Goal: Download file/media

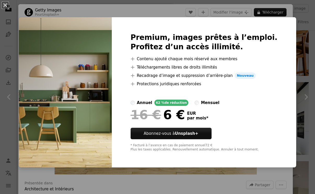
scroll to position [788, 0]
click at [199, 187] on div "An X shape Premium, images prêtes à l’emploi. Profitez d’un accès illimité. A p…" at bounding box center [157, 97] width 315 height 194
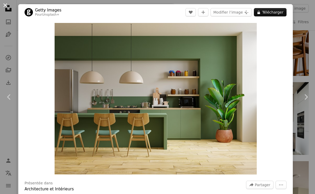
click at [4, 6] on button "An X shape" at bounding box center [5, 5] width 6 height 6
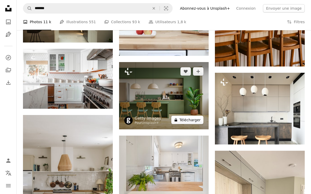
click at [192, 122] on button "A lock Télécharger" at bounding box center [187, 120] width 32 height 8
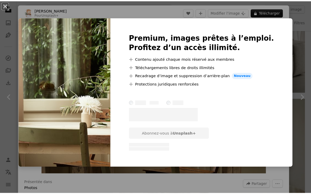
scroll to position [8407, 0]
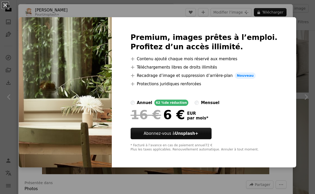
drag, startPoint x: 5, startPoint y: 4, endPoint x: 75, endPoint y: 33, distance: 75.9
click at [5, 5] on button "An X shape" at bounding box center [5, 5] width 6 height 6
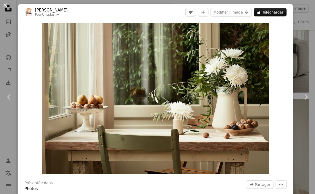
click at [2, 4] on button "An X shape" at bounding box center [5, 5] width 6 height 6
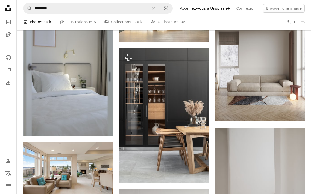
scroll to position [8695, 0]
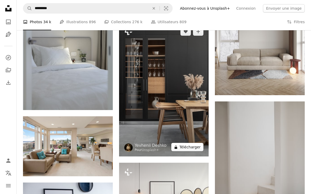
click at [197, 147] on button "A lock Télécharger" at bounding box center [187, 147] width 32 height 8
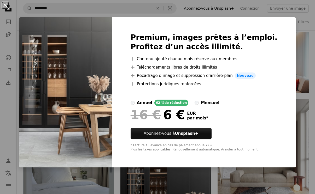
click at [3, 4] on button "An X shape" at bounding box center [5, 5] width 6 height 6
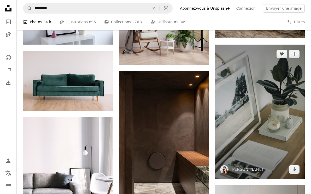
scroll to position [8904, 0]
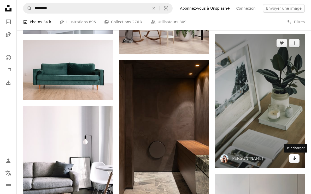
click at [296, 160] on icon "Arrow pointing down" at bounding box center [294, 158] width 4 height 6
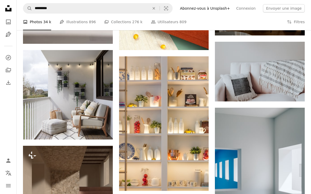
scroll to position [15486, 0]
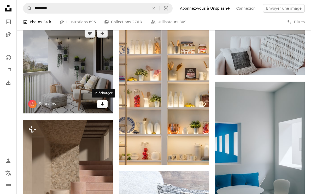
click at [98, 105] on link "Arrow pointing down" at bounding box center [102, 104] width 10 height 8
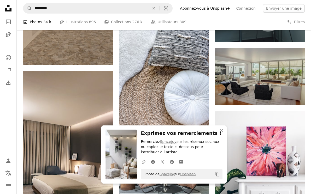
scroll to position [15669, 0]
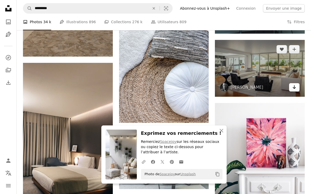
click at [295, 90] on icon "Arrow pointing down" at bounding box center [294, 87] width 4 height 6
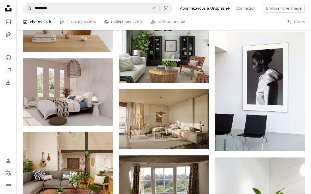
scroll to position [16714, 0]
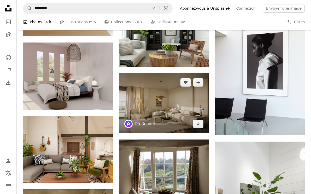
click at [161, 94] on img at bounding box center [164, 103] width 90 height 60
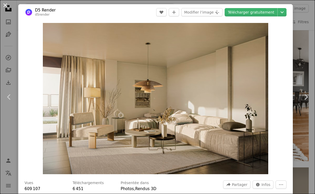
click at [4, 4] on button "An X shape" at bounding box center [5, 5] width 6 height 6
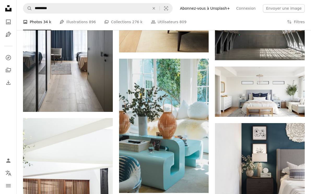
scroll to position [17054, 0]
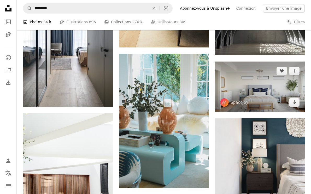
click at [273, 87] on img at bounding box center [260, 87] width 90 height 50
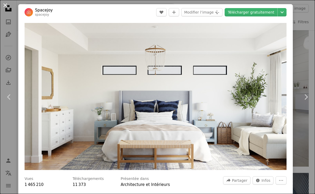
click at [6, 5] on button "An X shape" at bounding box center [5, 5] width 6 height 6
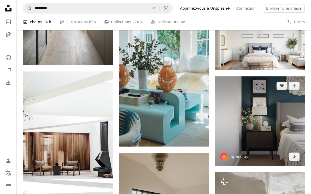
scroll to position [17158, 0]
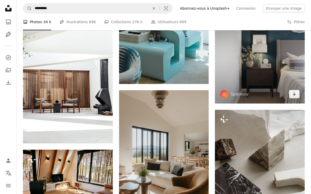
click at [272, 81] on img at bounding box center [260, 59] width 90 height 90
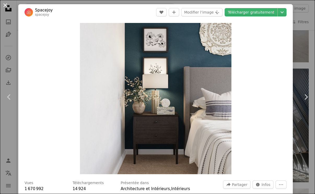
click at [5, 7] on button "An X shape" at bounding box center [5, 5] width 6 height 6
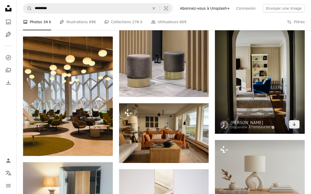
scroll to position [19117, 0]
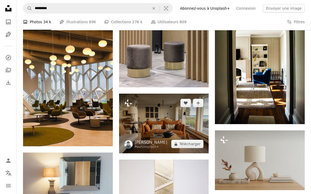
click at [162, 125] on img at bounding box center [164, 124] width 90 height 60
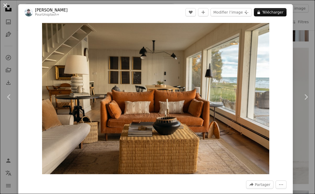
click at [3, 4] on button "An X shape" at bounding box center [5, 5] width 6 height 6
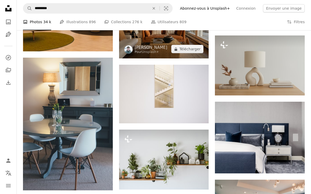
scroll to position [19222, 0]
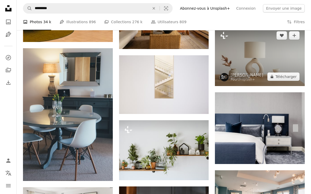
click at [260, 63] on img at bounding box center [260, 56] width 90 height 60
click at [261, 67] on img at bounding box center [260, 56] width 90 height 60
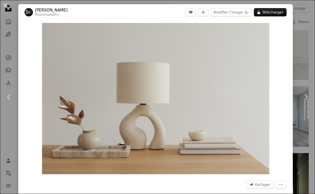
click at [4, 7] on button "An X shape" at bounding box center [5, 5] width 6 height 6
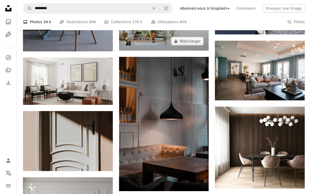
scroll to position [19352, 0]
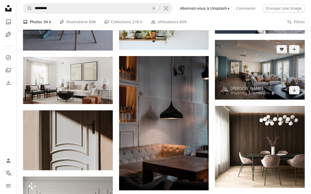
click at [273, 68] on img at bounding box center [260, 70] width 90 height 60
click at [273, 69] on img at bounding box center [260, 70] width 90 height 60
click at [258, 77] on img at bounding box center [260, 70] width 90 height 60
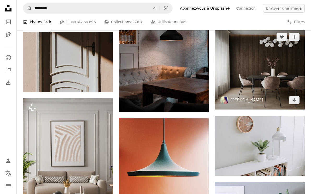
scroll to position [19509, 0]
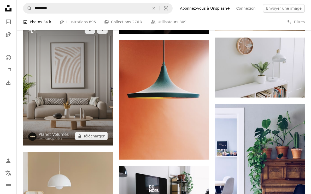
click at [76, 97] on img at bounding box center [68, 83] width 90 height 126
click at [73, 102] on img at bounding box center [68, 83] width 90 height 126
click at [91, 138] on button "A lock Télécharger" at bounding box center [91, 136] width 32 height 8
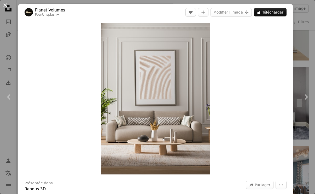
click at [5, 5] on button "An X shape" at bounding box center [5, 5] width 6 height 6
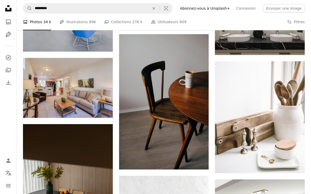
scroll to position [19901, 0]
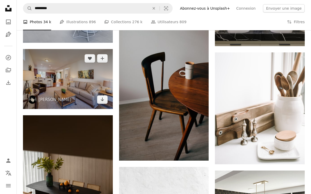
click at [64, 92] on img at bounding box center [68, 79] width 90 height 60
click at [103, 100] on icon "Télécharger" at bounding box center [102, 100] width 3 height 4
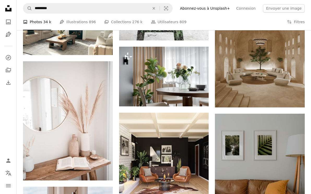
scroll to position [20136, 0]
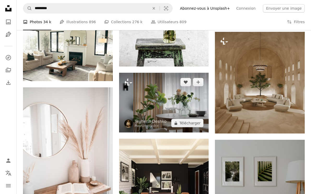
click at [183, 109] on img at bounding box center [164, 103] width 90 height 60
click at [192, 124] on button "A lock Télécharger" at bounding box center [187, 123] width 32 height 8
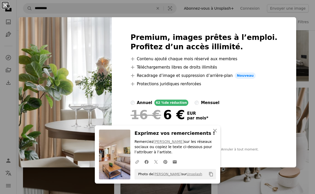
click at [2, 5] on button "An X shape" at bounding box center [5, 5] width 6 height 6
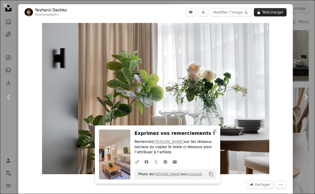
click at [269, 14] on button "A lock Télécharger" at bounding box center [270, 12] width 33 height 8
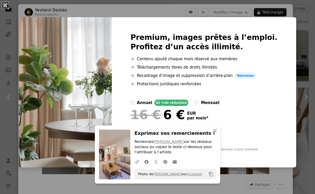
click at [5, 4] on button "An X shape" at bounding box center [5, 5] width 6 height 6
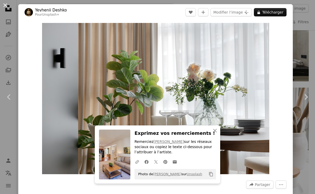
click at [4, 3] on button "An X shape" at bounding box center [5, 5] width 6 height 6
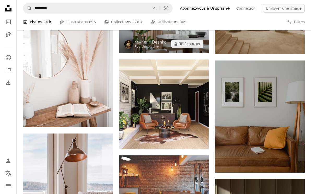
scroll to position [20188, 0]
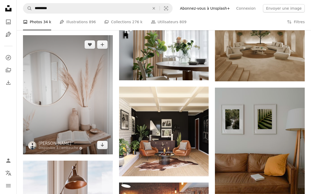
click at [52, 108] on img at bounding box center [68, 95] width 90 height 120
click at [106, 147] on link "Arrow pointing down" at bounding box center [102, 145] width 10 height 8
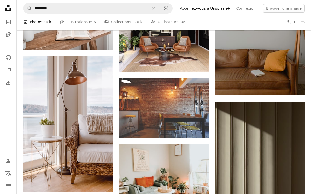
scroll to position [20371, 0]
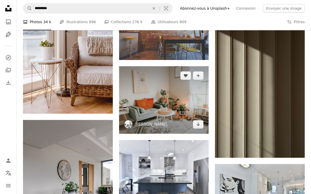
click at [158, 108] on img at bounding box center [164, 100] width 90 height 68
click at [198, 124] on icon "Arrow pointing down" at bounding box center [198, 124] width 4 height 6
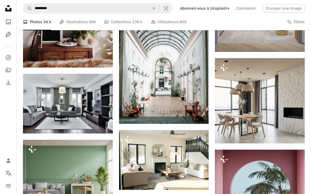
scroll to position [20685, 0]
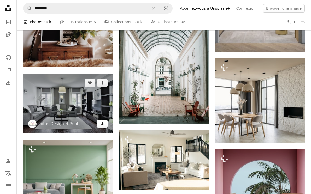
click at [99, 124] on link "Arrow pointing down" at bounding box center [102, 124] width 10 height 8
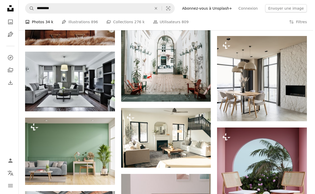
scroll to position [20737, 0]
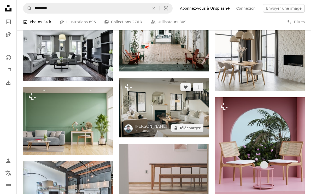
click at [166, 106] on img at bounding box center [164, 108] width 90 height 60
click at [185, 128] on button "A lock Télécharger" at bounding box center [187, 128] width 32 height 8
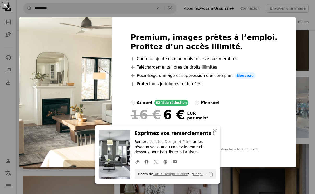
click at [6, 5] on button "An X shape" at bounding box center [5, 5] width 6 height 6
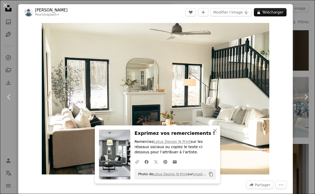
scroll to position [20815, 0]
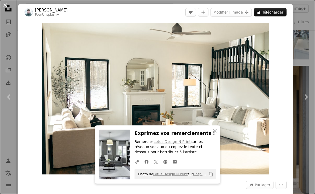
click at [4, 5] on button "An X shape" at bounding box center [5, 5] width 6 height 6
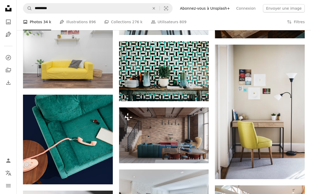
scroll to position [21782, 0]
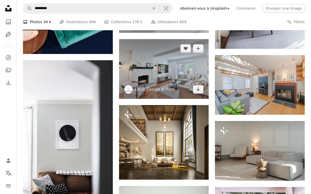
click at [177, 83] on img at bounding box center [164, 69] width 90 height 60
click at [197, 89] on icon "Arrow pointing down" at bounding box center [198, 89] width 4 height 6
click at [170, 81] on img at bounding box center [164, 69] width 90 height 60
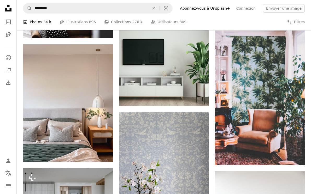
scroll to position [21991, 0]
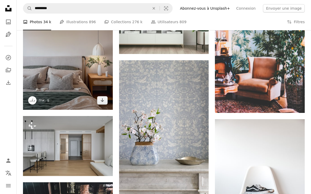
click at [79, 79] on img at bounding box center [68, 51] width 90 height 118
click at [103, 98] on icon "Arrow pointing down" at bounding box center [102, 100] width 4 height 6
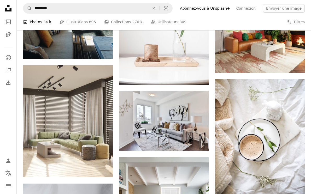
scroll to position [23871, 0]
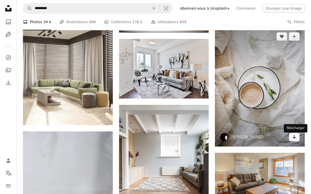
click at [295, 140] on icon "Arrow pointing down" at bounding box center [294, 137] width 4 height 6
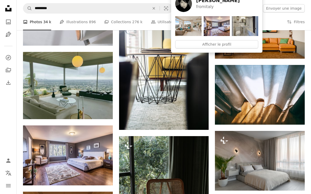
scroll to position [24159, 0]
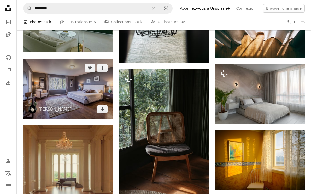
click at [58, 100] on img at bounding box center [68, 89] width 90 height 60
click at [98, 108] on link "Arrow pointing down" at bounding box center [102, 109] width 10 height 8
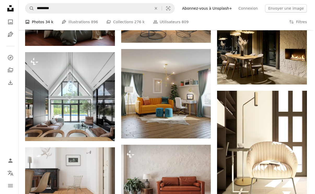
scroll to position [28260, 0]
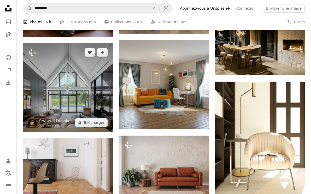
click at [64, 111] on img at bounding box center [68, 87] width 90 height 89
click at [91, 122] on button "A lock Télécharger" at bounding box center [91, 123] width 32 height 8
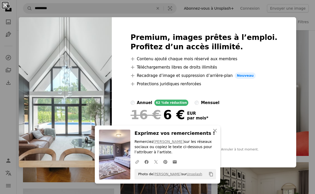
click at [3, 4] on button "An X shape" at bounding box center [5, 5] width 6 height 6
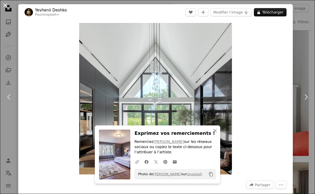
scroll to position [28312, 0]
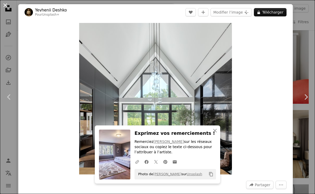
click at [6, 4] on button "An X shape" at bounding box center [5, 5] width 6 height 6
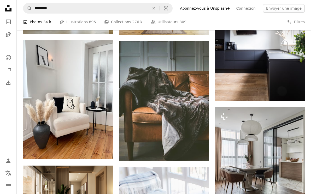
scroll to position [29383, 0]
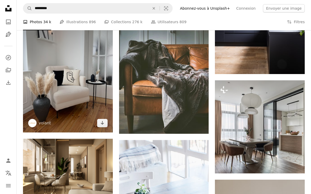
click at [78, 95] on img at bounding box center [68, 73] width 90 height 120
click at [104, 124] on icon "Arrow pointing down" at bounding box center [102, 123] width 4 height 6
click at [103, 124] on icon "Arrow pointing down" at bounding box center [102, 123] width 4 height 6
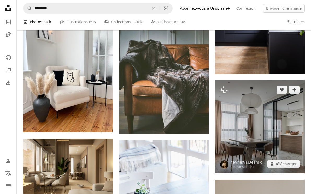
click at [274, 138] on img at bounding box center [260, 126] width 90 height 93
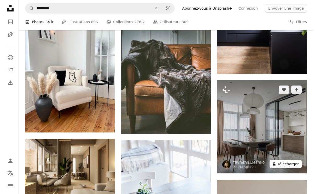
scroll to position [29409, 0]
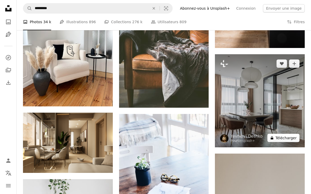
click at [279, 139] on button "A lock Télécharger" at bounding box center [283, 138] width 32 height 8
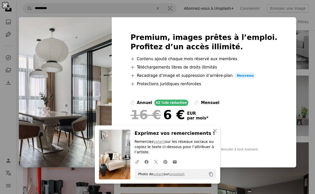
click at [5, 5] on button "An X shape" at bounding box center [5, 5] width 6 height 6
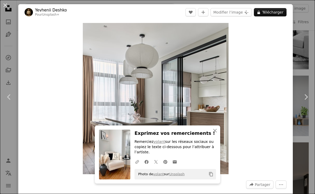
scroll to position [29514, 0]
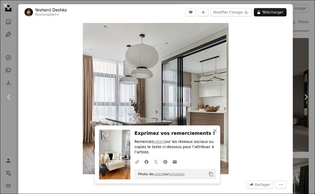
click at [4, 4] on button "An X shape" at bounding box center [5, 5] width 6 height 6
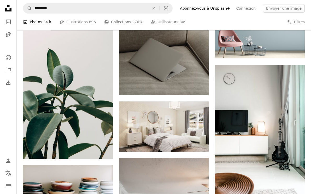
scroll to position [34085, 0]
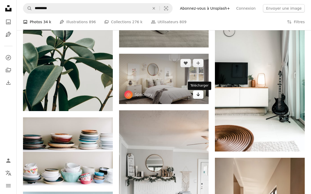
click at [195, 97] on link "Arrow pointing down" at bounding box center [198, 95] width 10 height 8
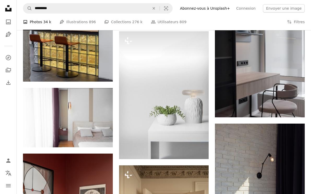
scroll to position [38787, 0]
